Goal: Check status: Check status

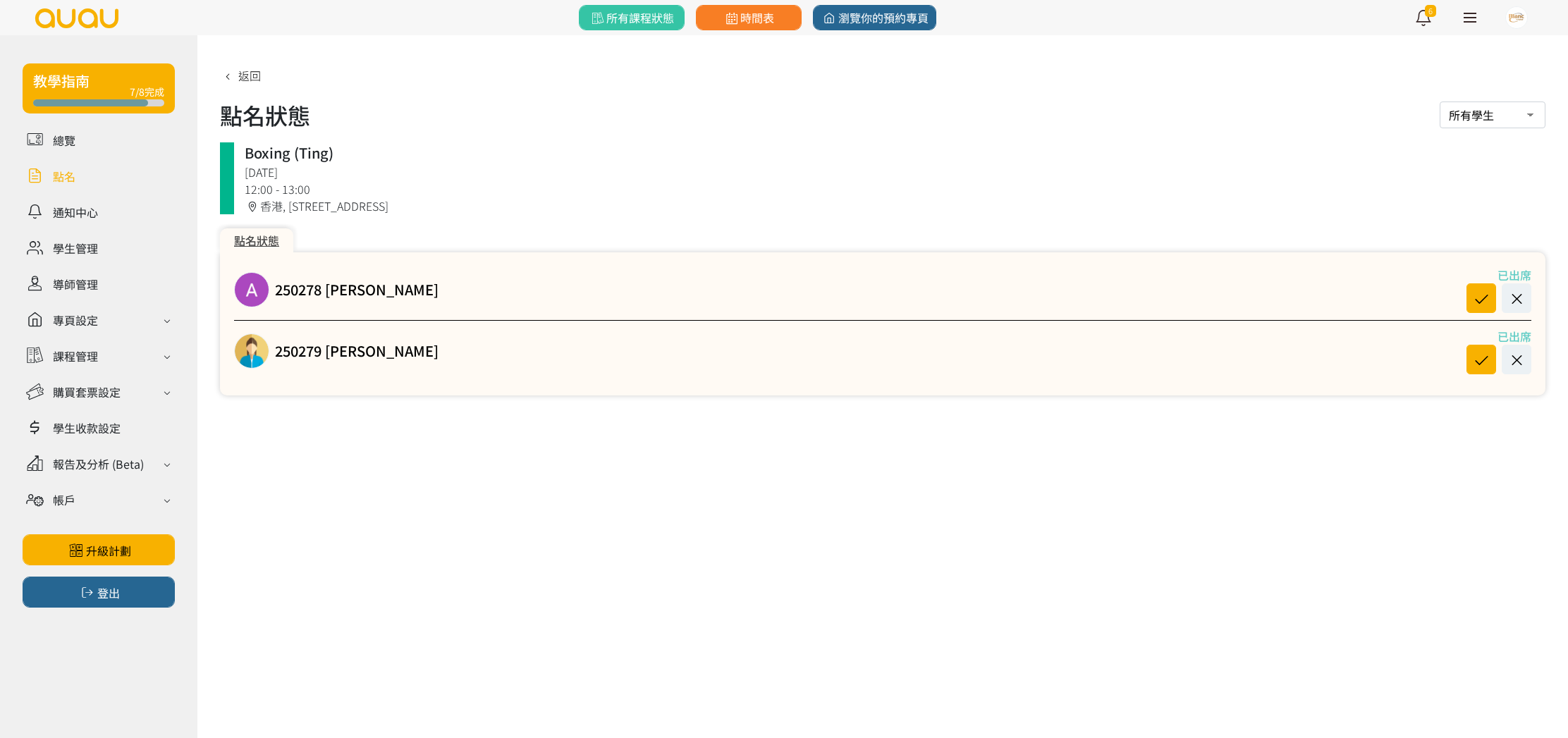
click at [75, 191] on ul "總覽 點名 通知中心 學生管理 導師管理 專頁設定 外觀與主題 基本資料 資格和認證 課程管理 課程 課程設定 課程組合 (Beta) 私人預約 設定 課程地…" at bounding box center [99, 325] width 152 height 395
click at [72, 182] on link at bounding box center [99, 175] width 152 height 25
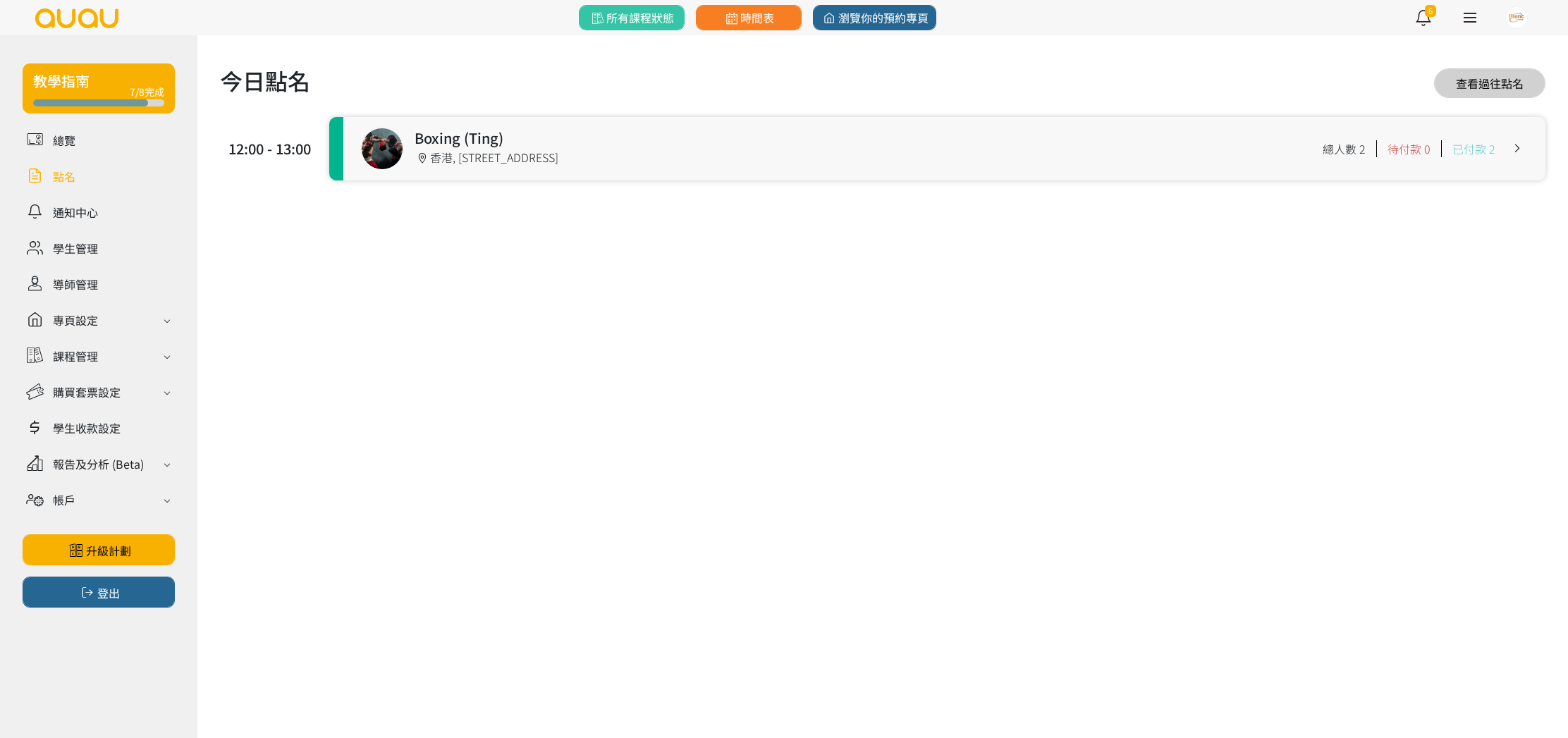
click at [863, 152] on link at bounding box center [944, 148] width 1202 height 63
